Goal: Find specific page/section: Find specific page/section

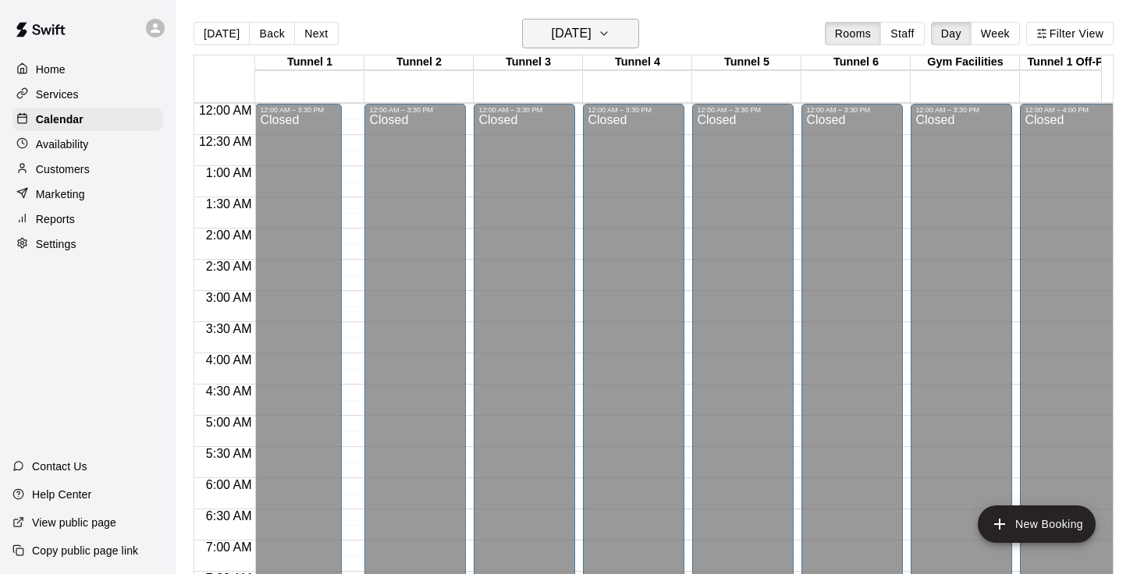
click at [623, 35] on button "[DATE]" at bounding box center [580, 34] width 117 height 30
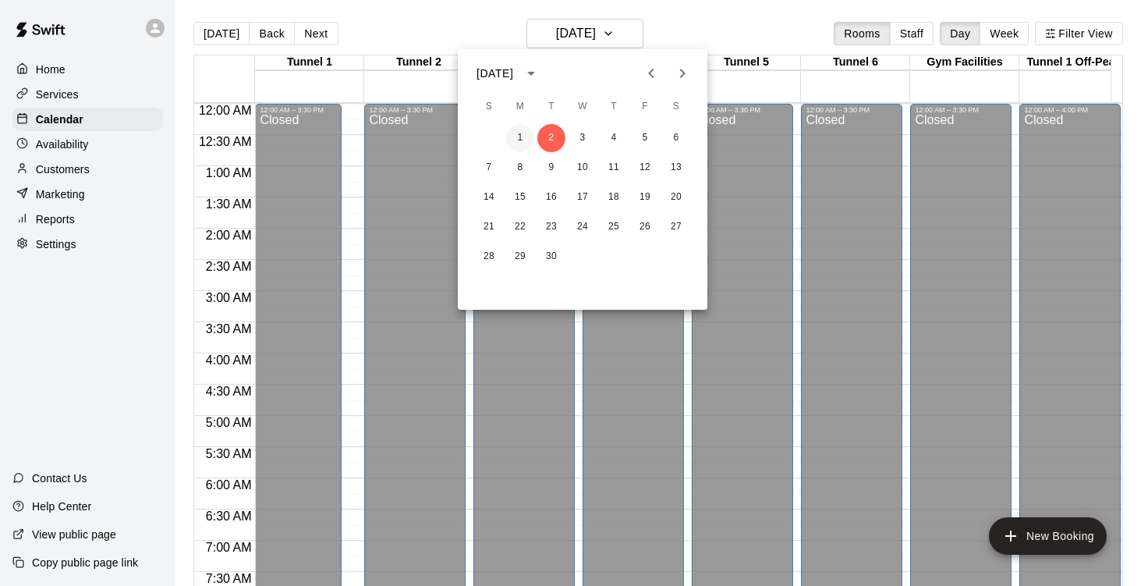
click at [521, 140] on button "1" at bounding box center [520, 138] width 28 height 28
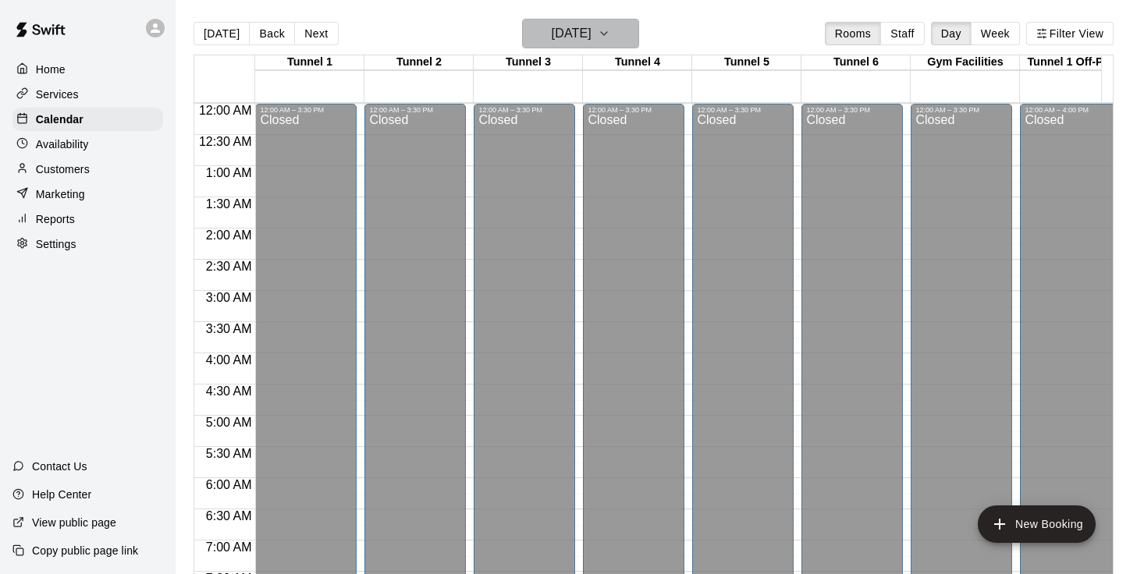
click at [610, 29] on icon "button" at bounding box center [604, 33] width 12 height 19
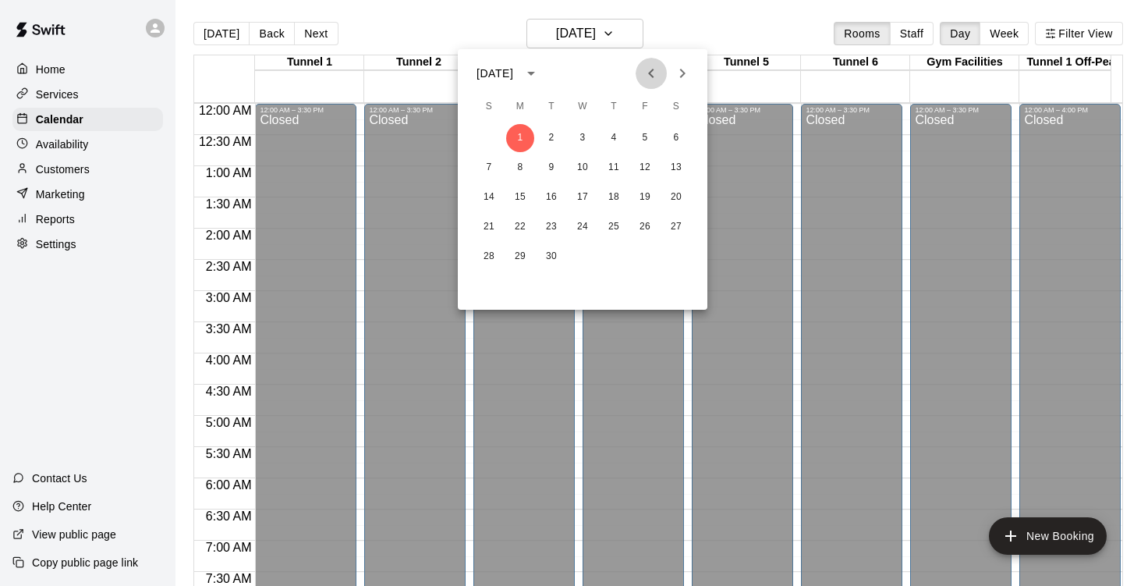
click at [655, 71] on icon "Previous month" at bounding box center [651, 73] width 19 height 19
click at [520, 197] on button "11" at bounding box center [520, 197] width 28 height 28
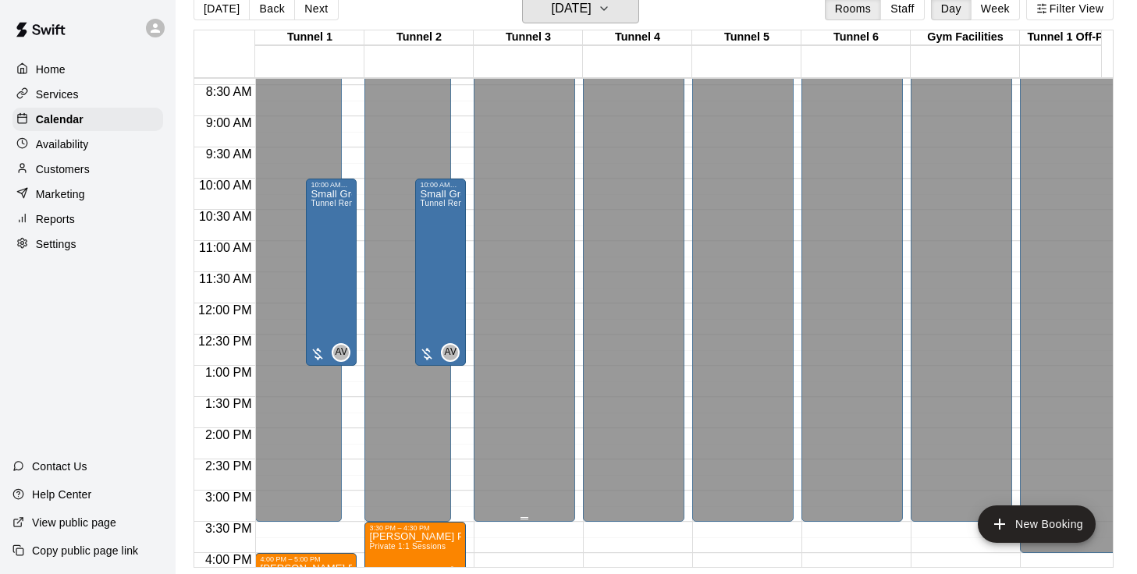
scroll to position [526, 0]
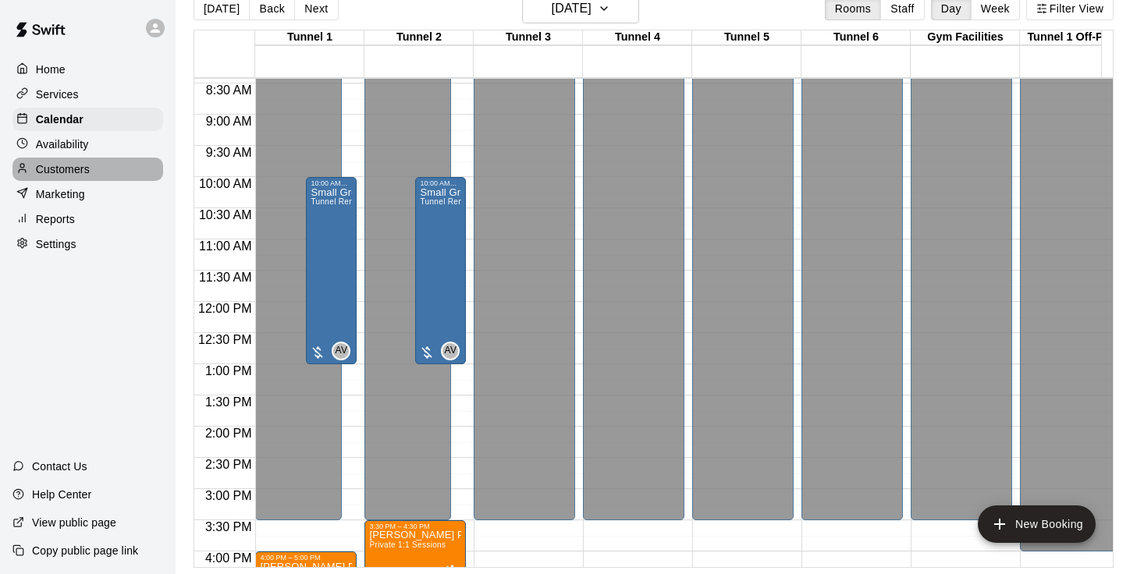
click at [63, 176] on p "Customers" at bounding box center [63, 170] width 54 height 16
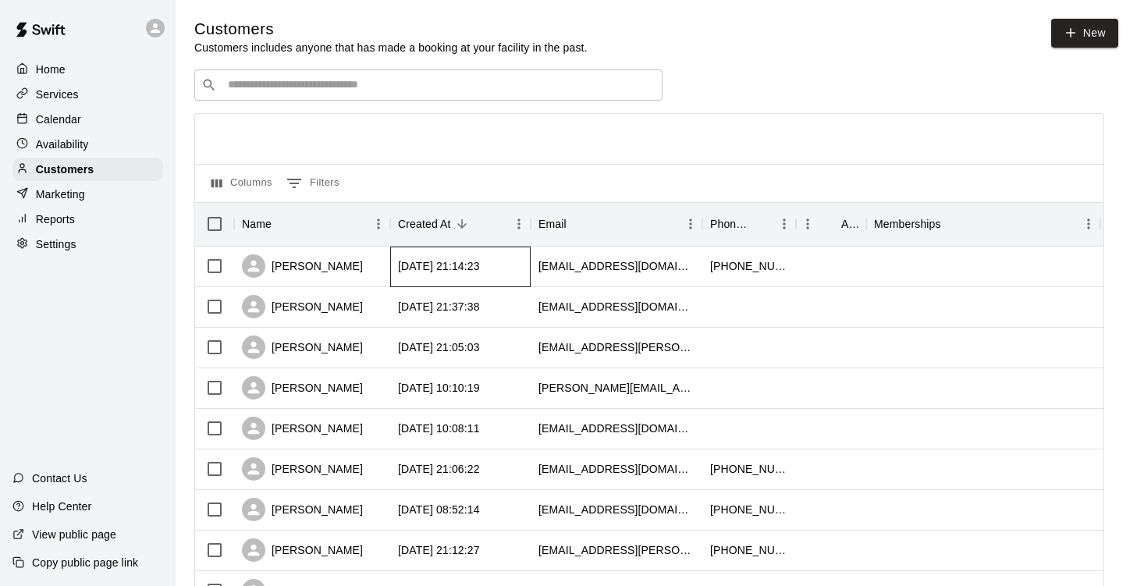
click at [516, 265] on div "[DATE] 21:14:23" at bounding box center [460, 267] width 140 height 41
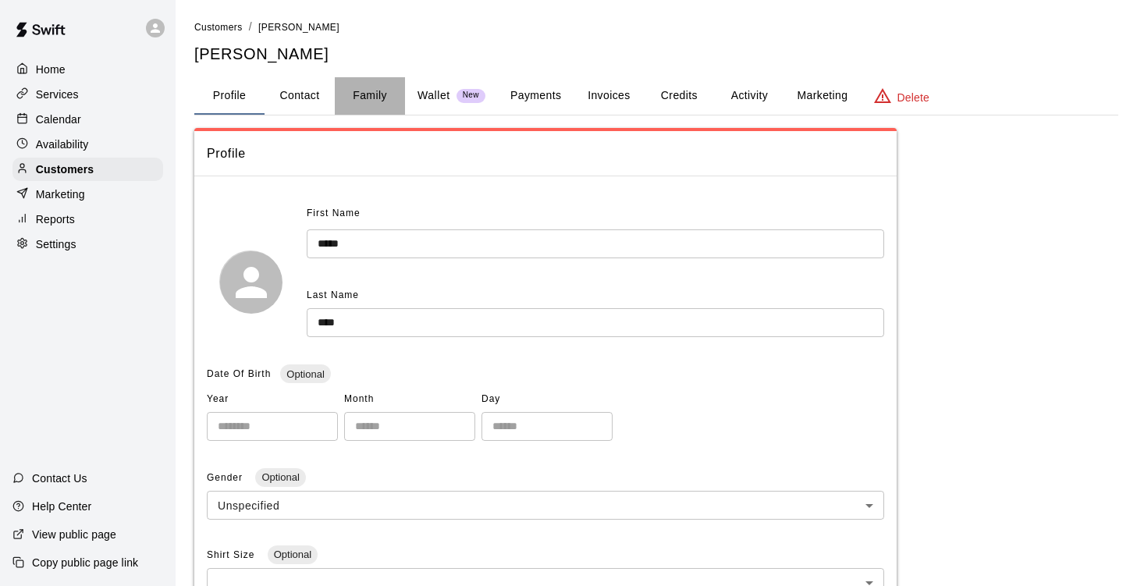
click at [367, 96] on button "Family" at bounding box center [370, 95] width 70 height 37
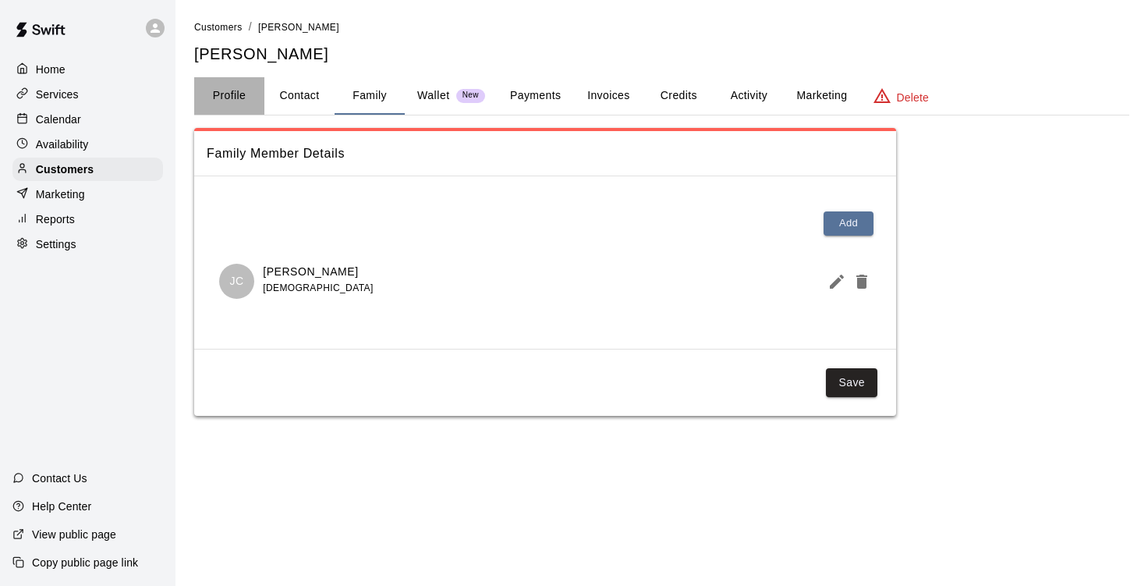
click at [233, 90] on button "Profile" at bounding box center [229, 95] width 70 height 37
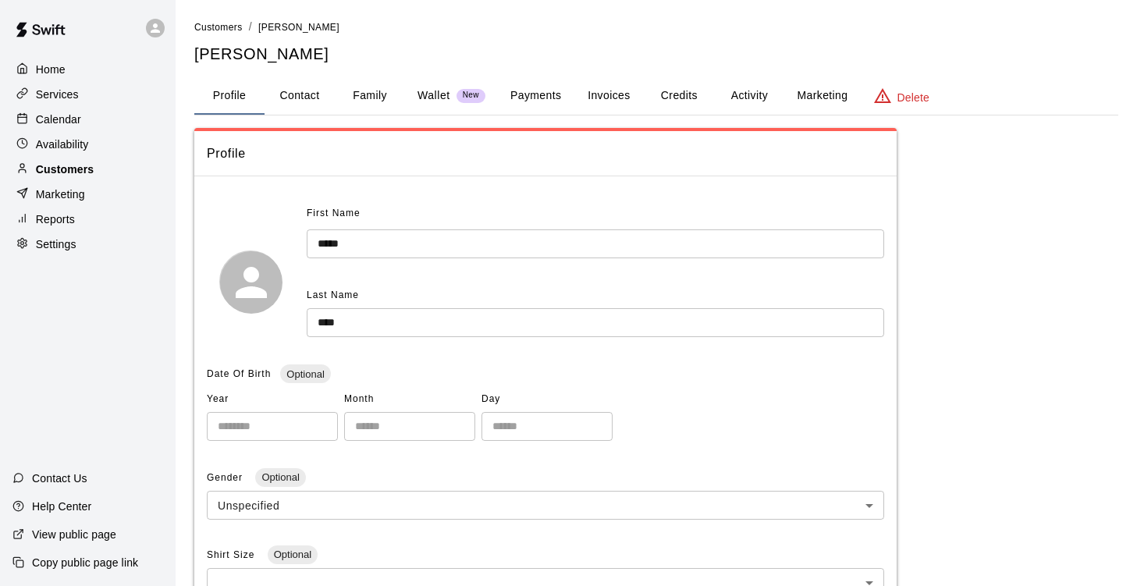
click at [73, 176] on p "Customers" at bounding box center [65, 170] width 58 height 16
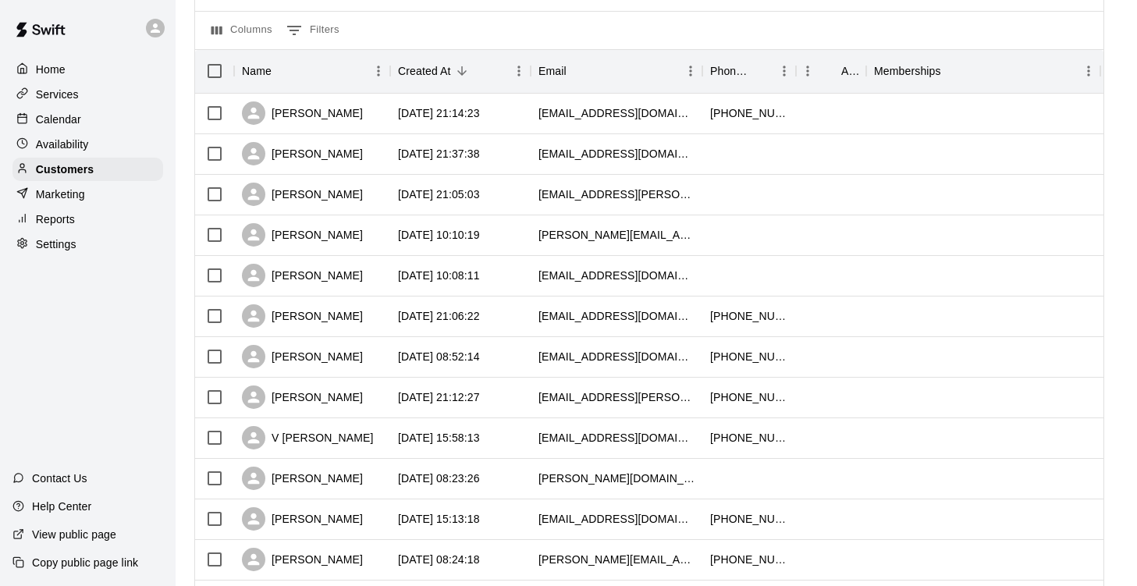
scroll to position [154, 0]
click at [416, 269] on div "[DATE] 10:08:11" at bounding box center [460, 275] width 140 height 41
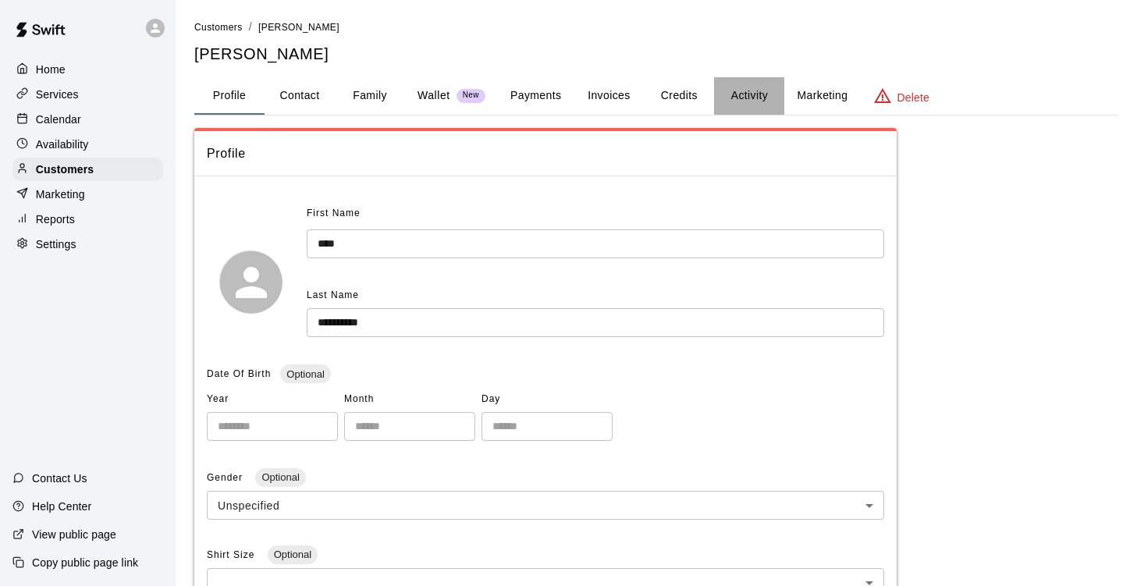
click at [750, 88] on button "Activity" at bounding box center [749, 95] width 70 height 37
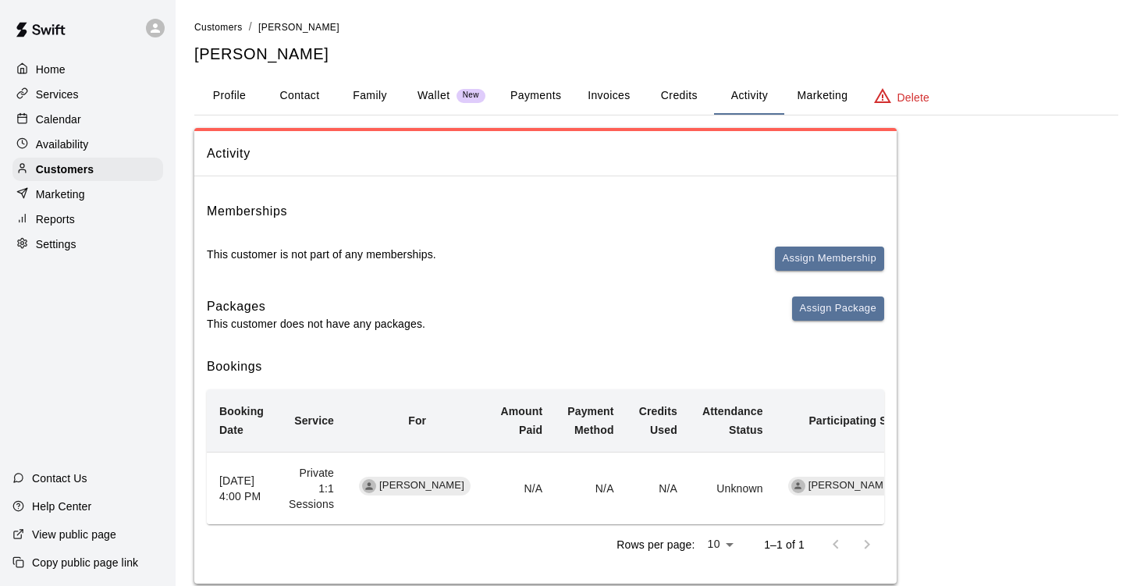
scroll to position [28, 0]
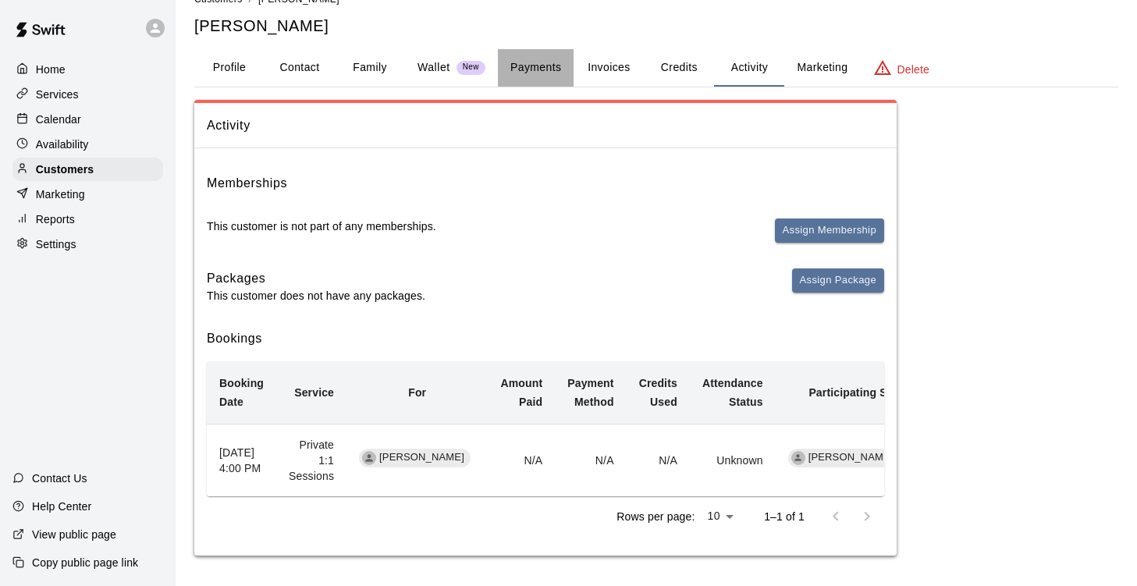
click at [532, 58] on button "Payments" at bounding box center [536, 67] width 76 height 37
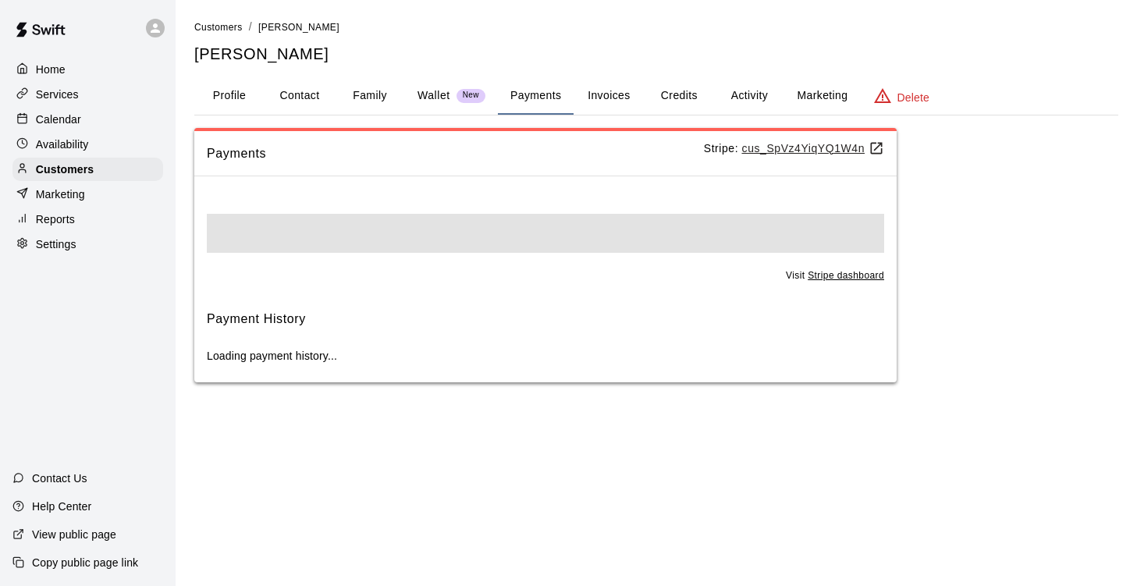
scroll to position [0, 0]
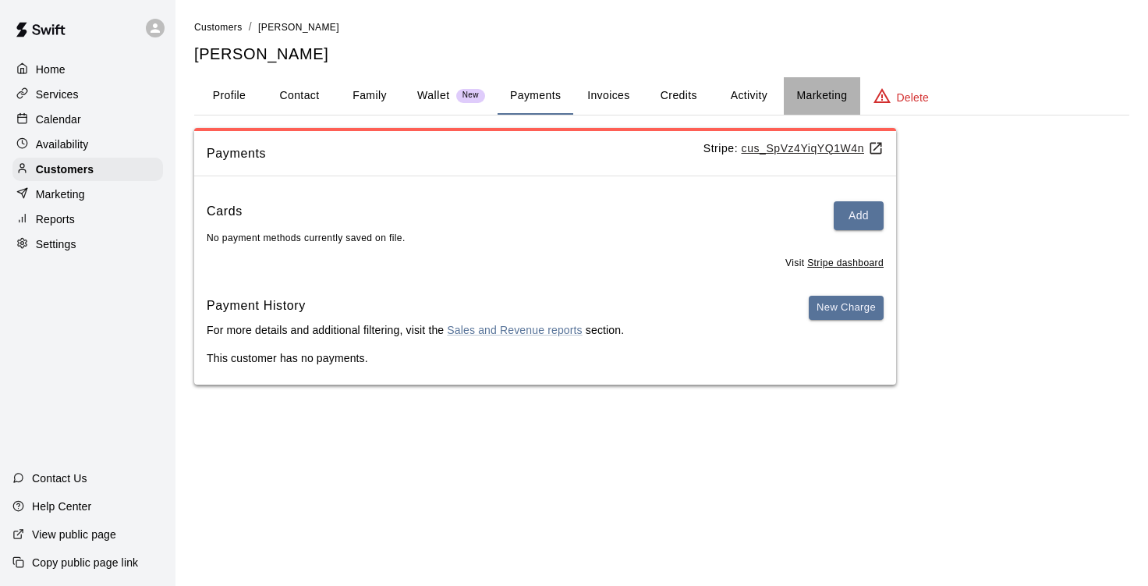
click at [823, 92] on button "Marketing" at bounding box center [822, 95] width 76 height 37
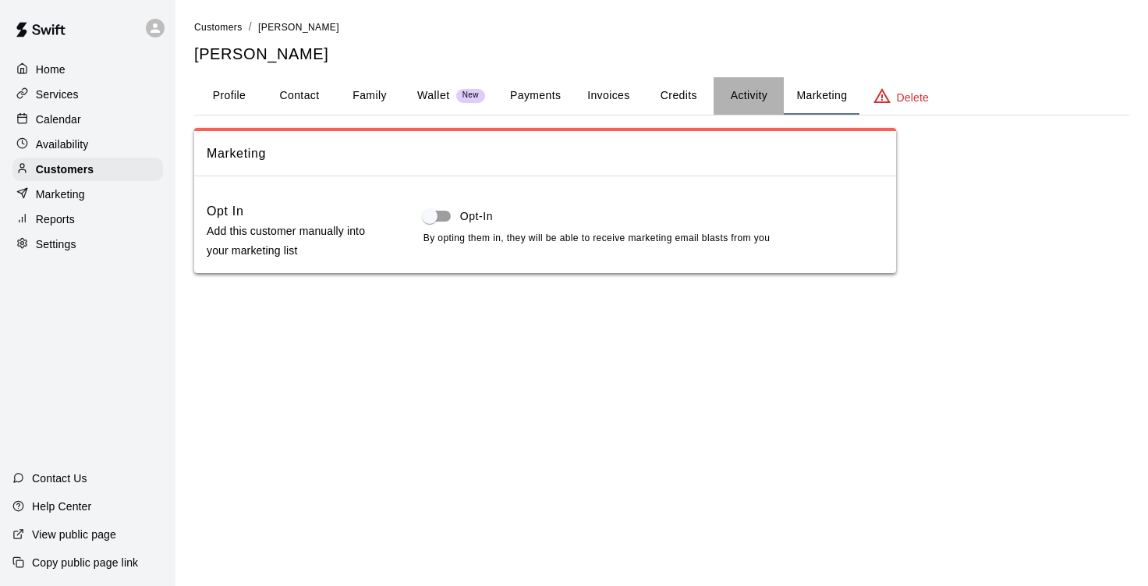
click at [746, 92] on button "Activity" at bounding box center [749, 95] width 70 height 37
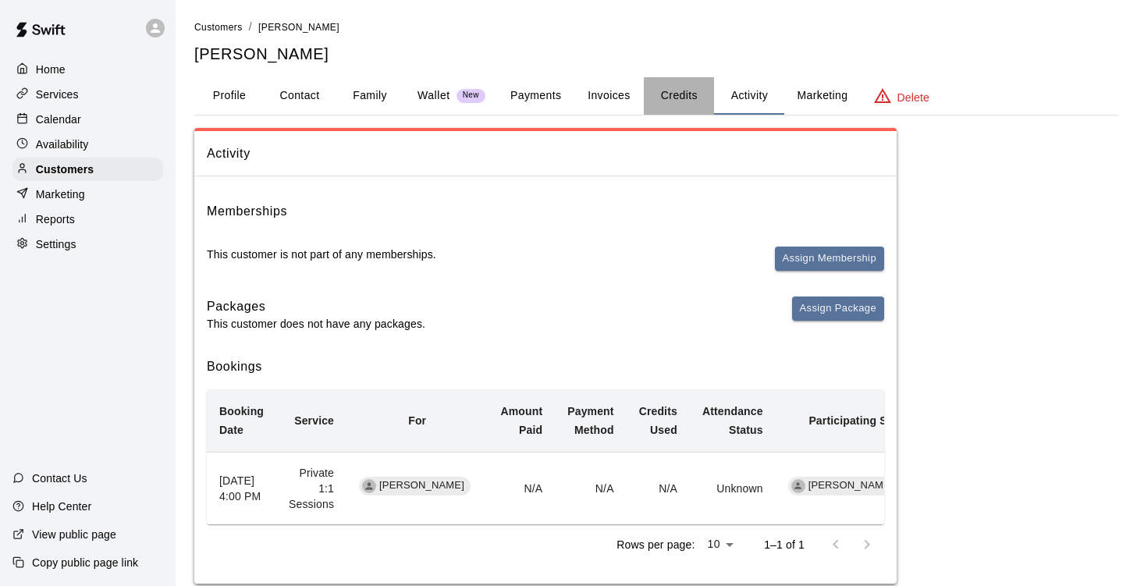
click at [681, 91] on button "Credits" at bounding box center [679, 95] width 70 height 37
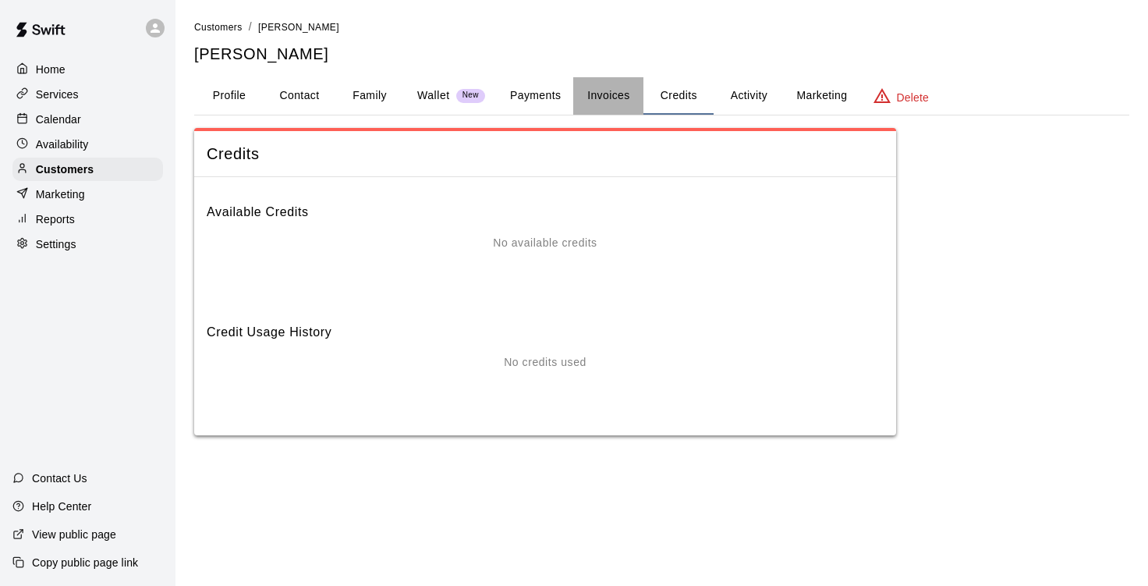
click at [591, 90] on button "Invoices" at bounding box center [608, 95] width 70 height 37
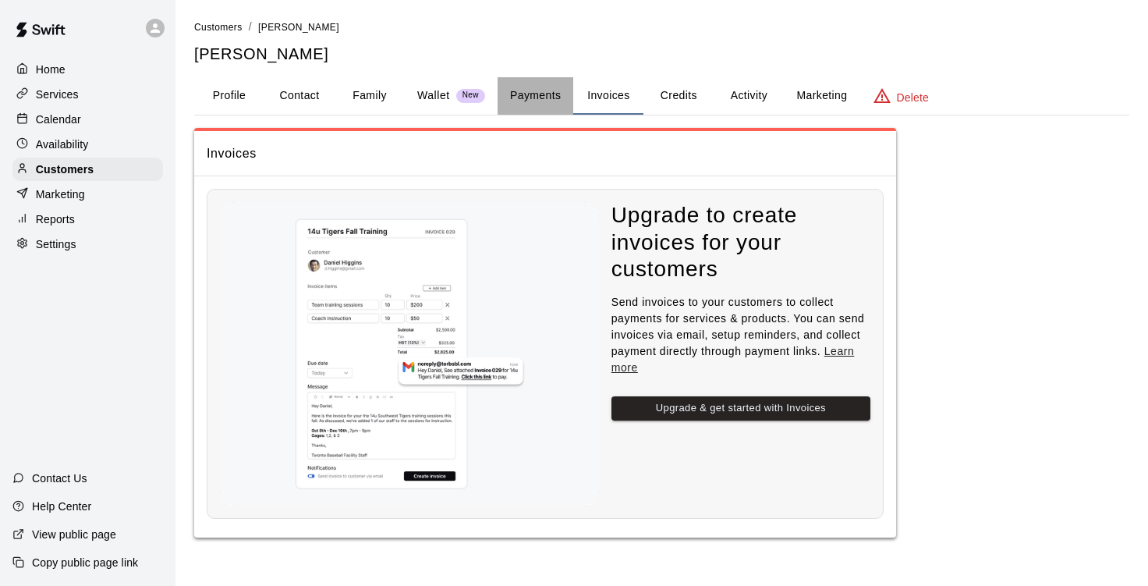
click at [556, 87] on button "Payments" at bounding box center [536, 95] width 76 height 37
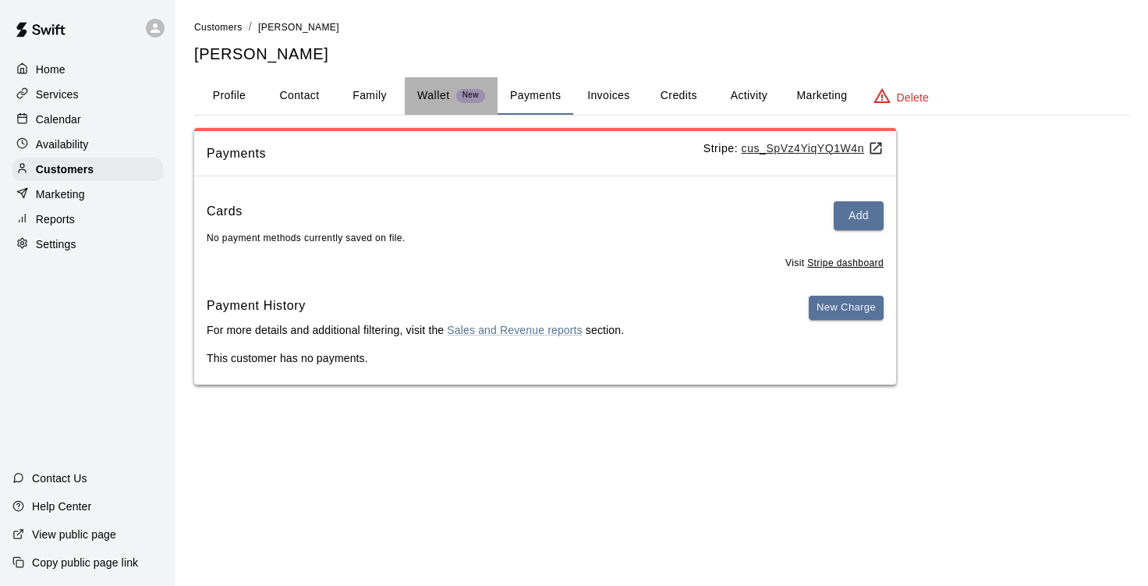
click at [431, 91] on p "Wallet" at bounding box center [433, 95] width 33 height 16
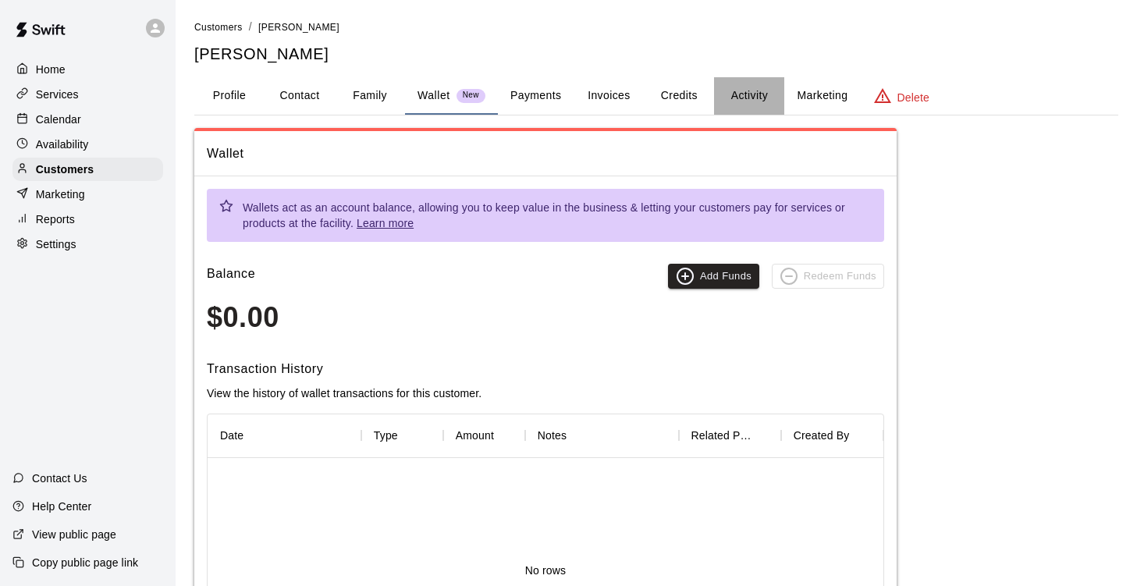
click at [744, 94] on button "Activity" at bounding box center [749, 95] width 70 height 37
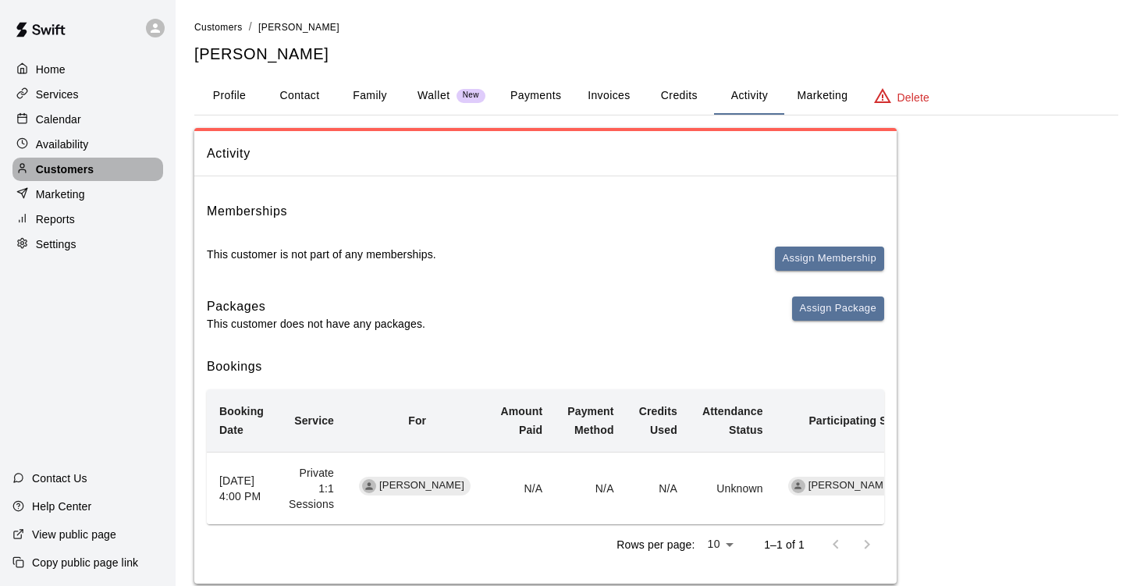
click at [82, 169] on p "Customers" at bounding box center [65, 170] width 58 height 16
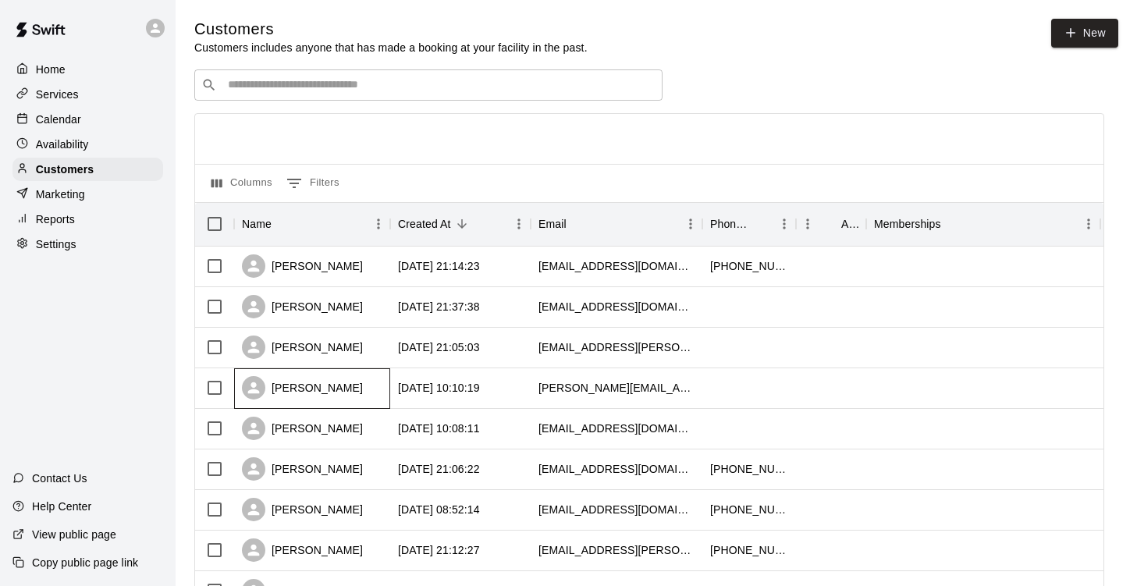
click at [361, 391] on div "[PERSON_NAME]" at bounding box center [312, 388] width 156 height 41
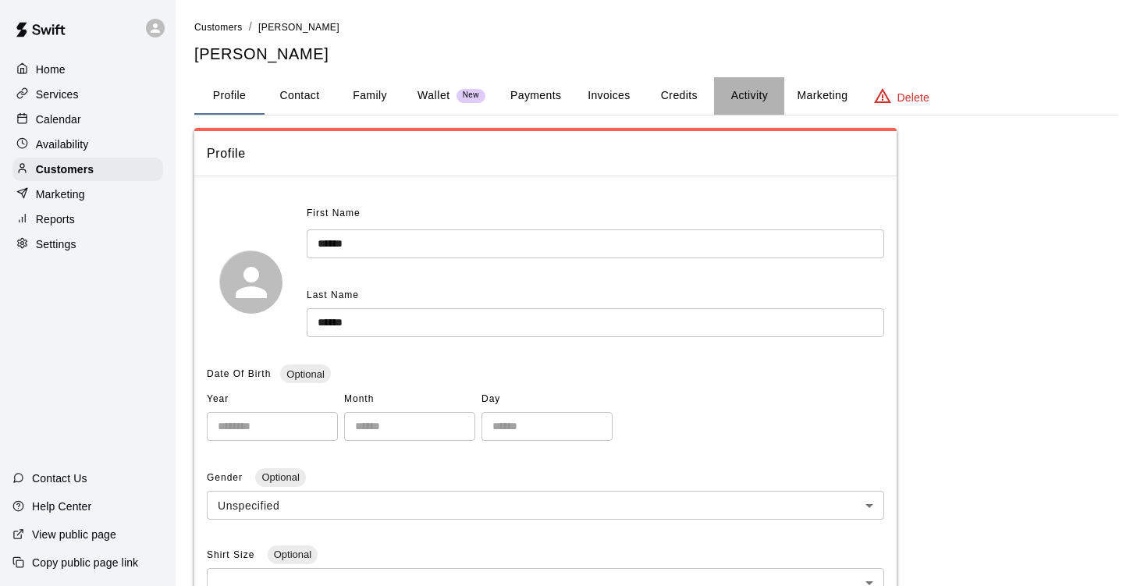
click at [756, 93] on button "Activity" at bounding box center [749, 95] width 70 height 37
